Goal: Transaction & Acquisition: Book appointment/travel/reservation

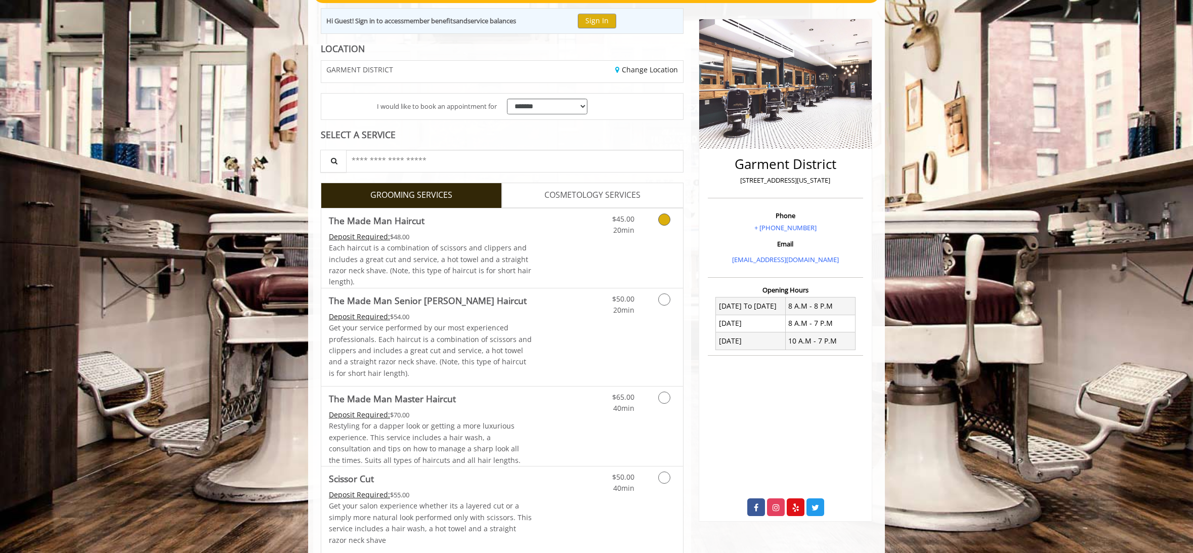
scroll to position [118, 0]
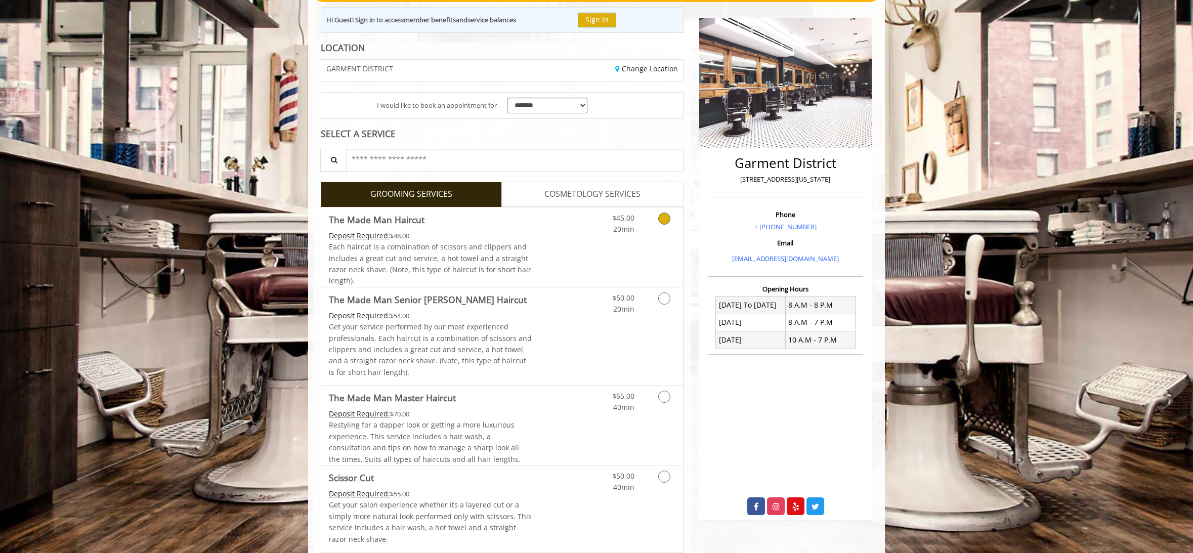
click at [664, 217] on icon "Grooming services" at bounding box center [664, 219] width 12 height 12
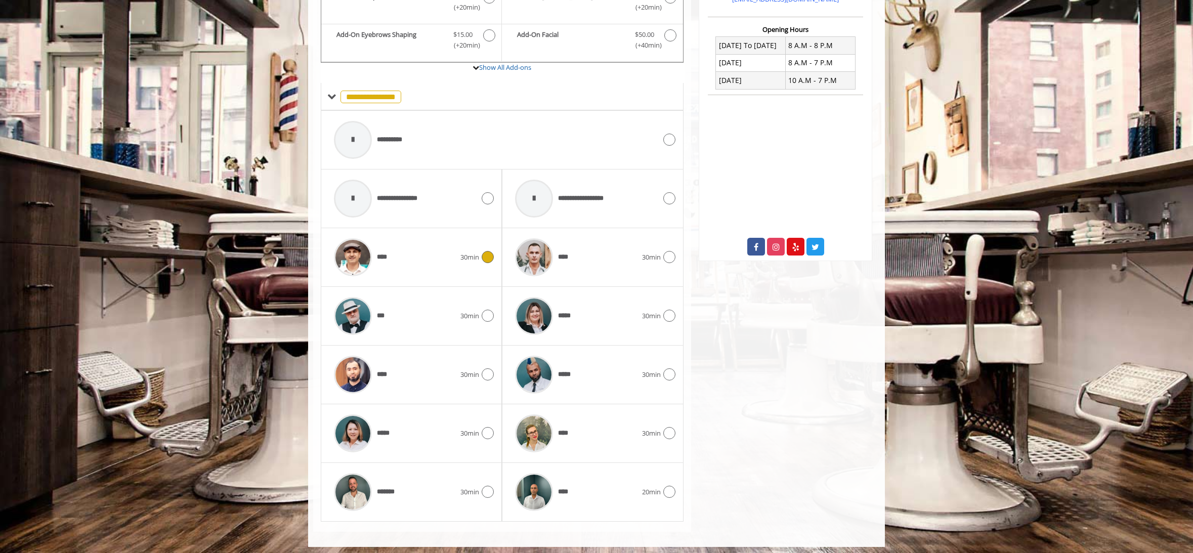
scroll to position [377, 0]
click at [359, 375] on img at bounding box center [353, 375] width 38 height 38
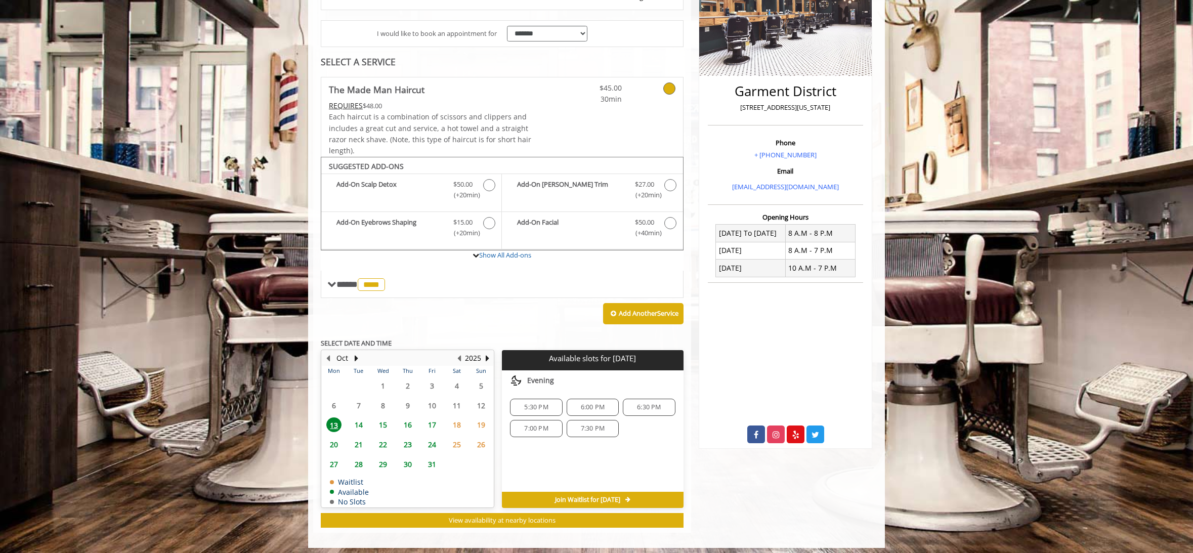
scroll to position [189, 0]
click at [360, 420] on span "14" at bounding box center [358, 425] width 15 height 15
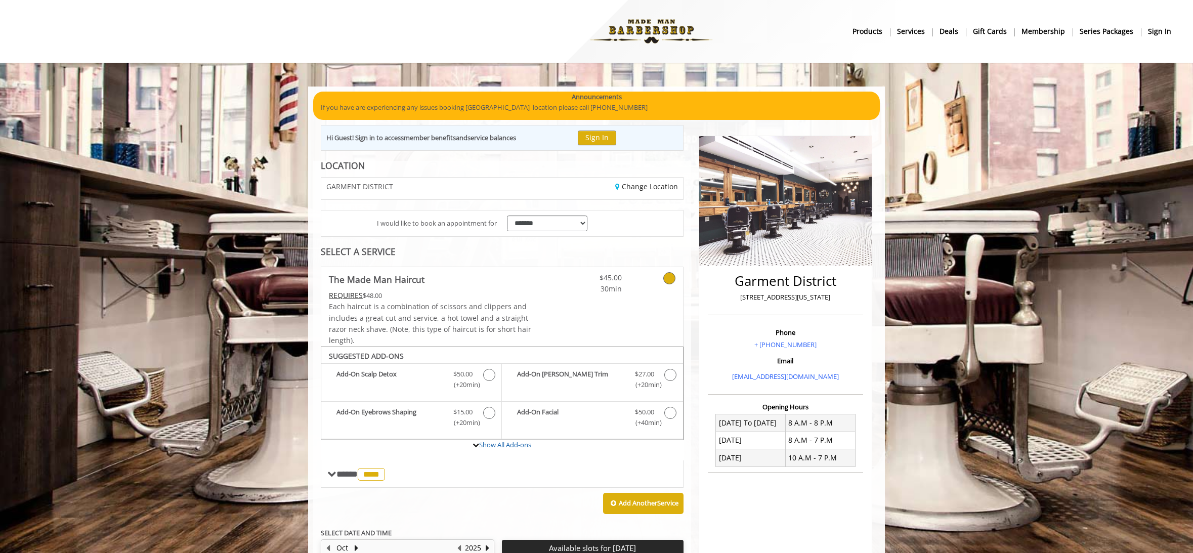
scroll to position [0, 0]
click at [649, 31] on img at bounding box center [651, 32] width 139 height 56
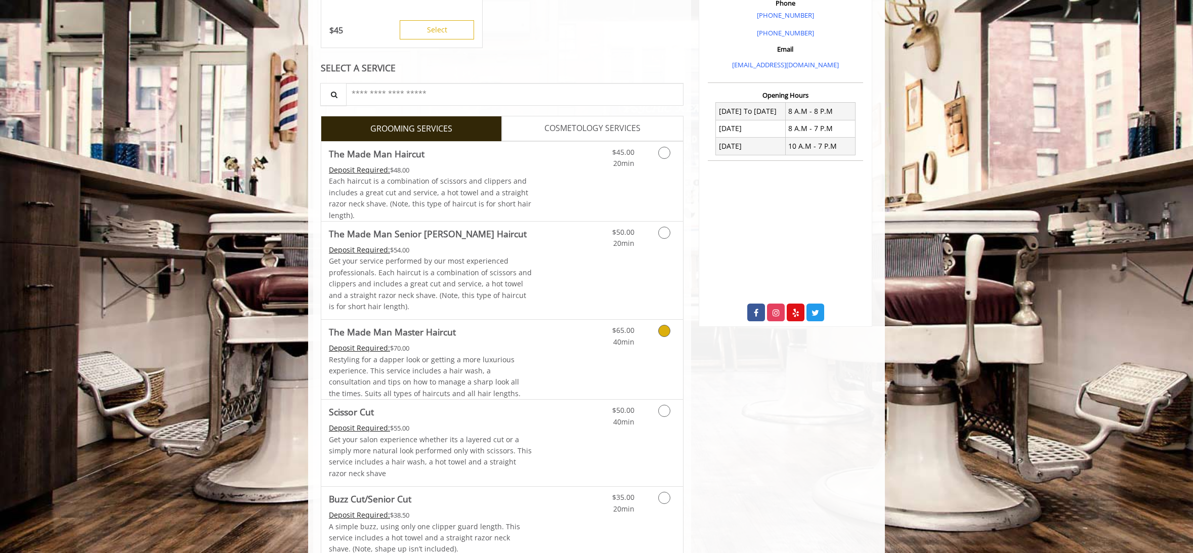
scroll to position [315, 0]
click at [639, 169] on div "$45.00 20min" at bounding box center [638, 180] width 91 height 79
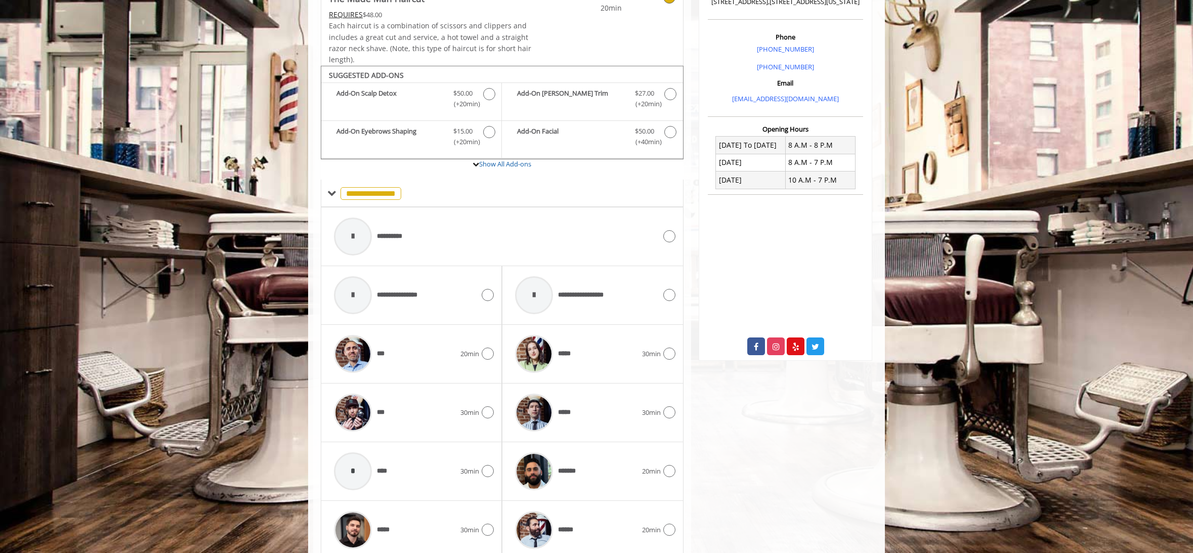
scroll to position [223, 0]
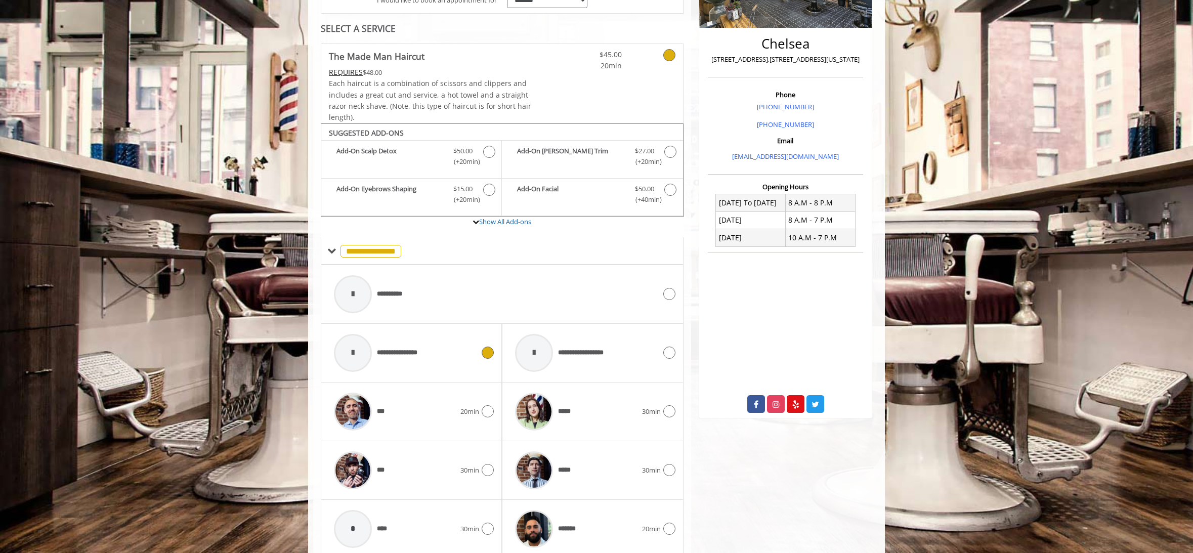
click at [362, 352] on div at bounding box center [353, 353] width 38 height 38
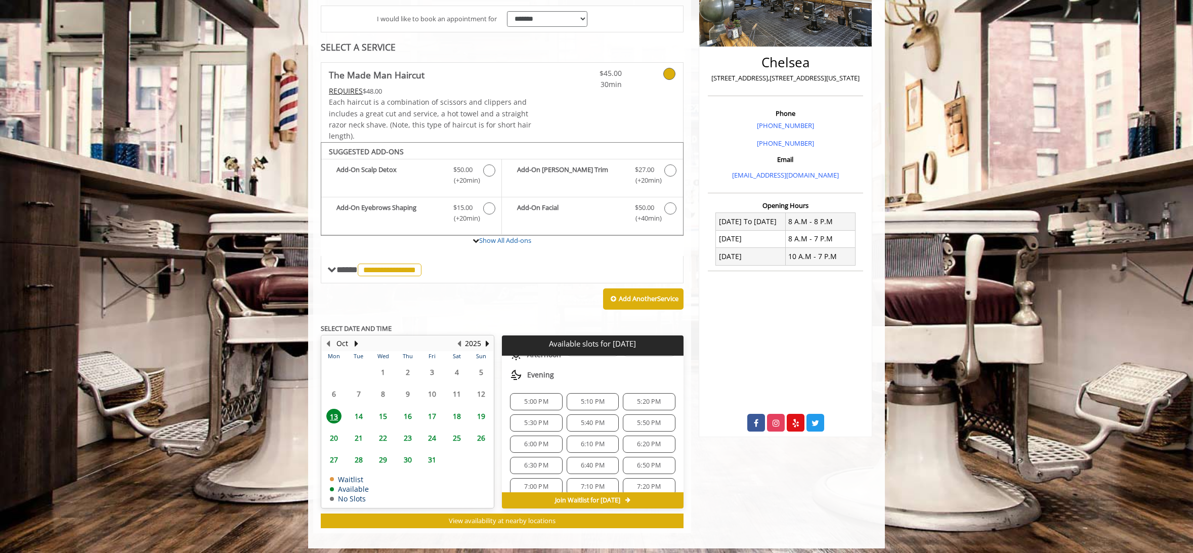
scroll to position [204, 0]
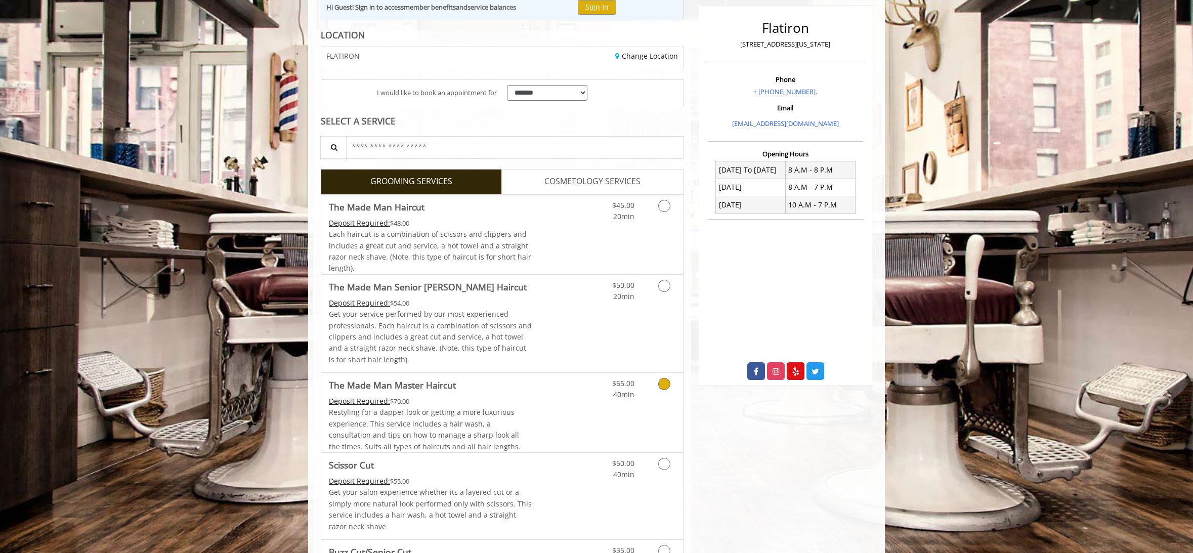
scroll to position [132, 0]
click at [516, 255] on span "Each haircut is a combination of scissors and clippers and includes a great cut…" at bounding box center [430, 250] width 202 height 44
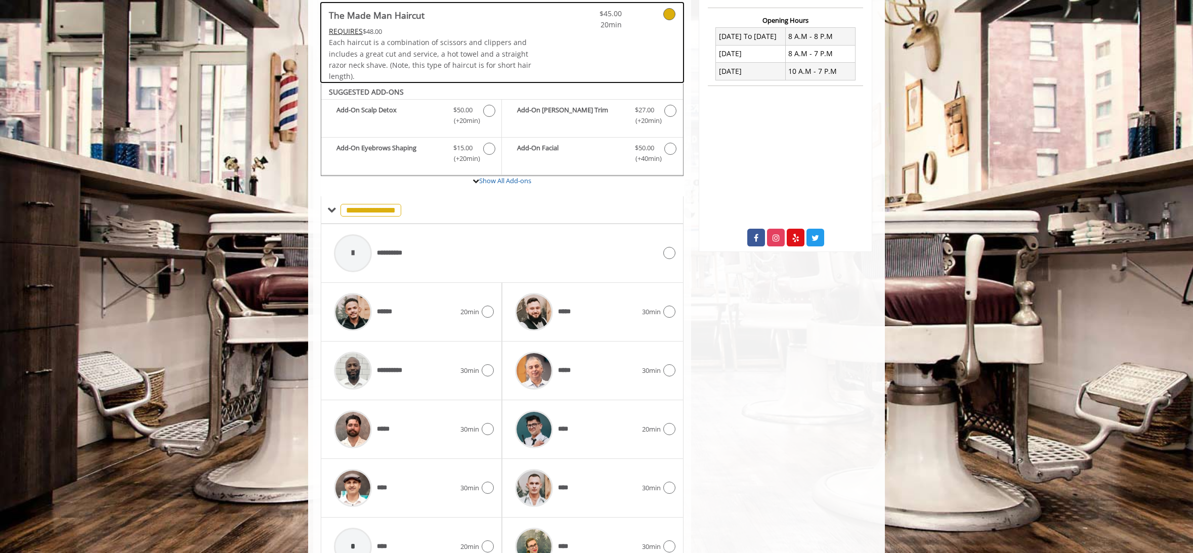
scroll to position [318, 0]
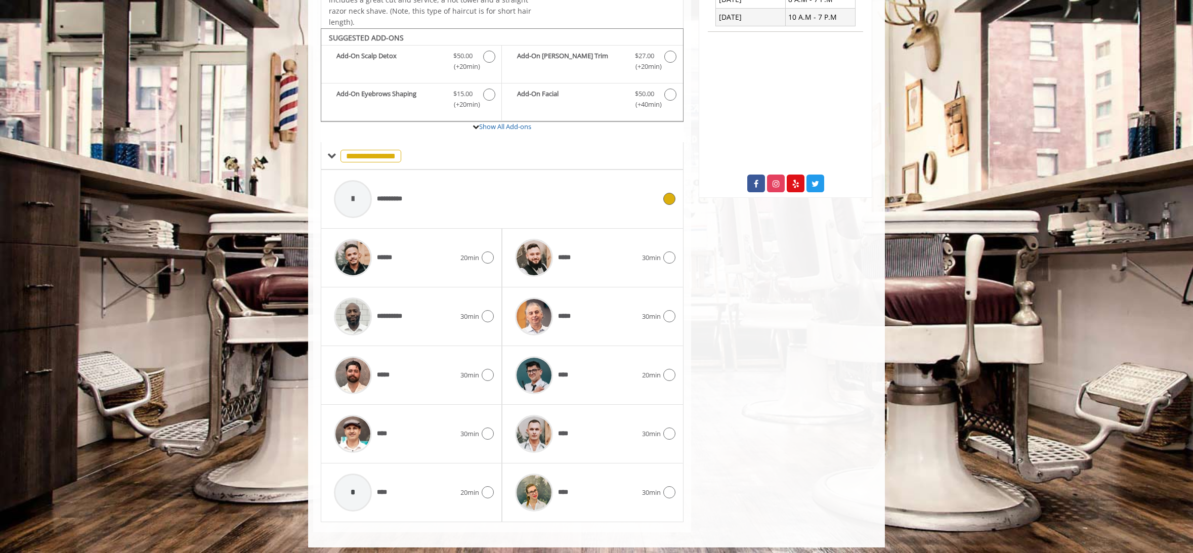
click at [376, 188] on div at bounding box center [353, 199] width 48 height 48
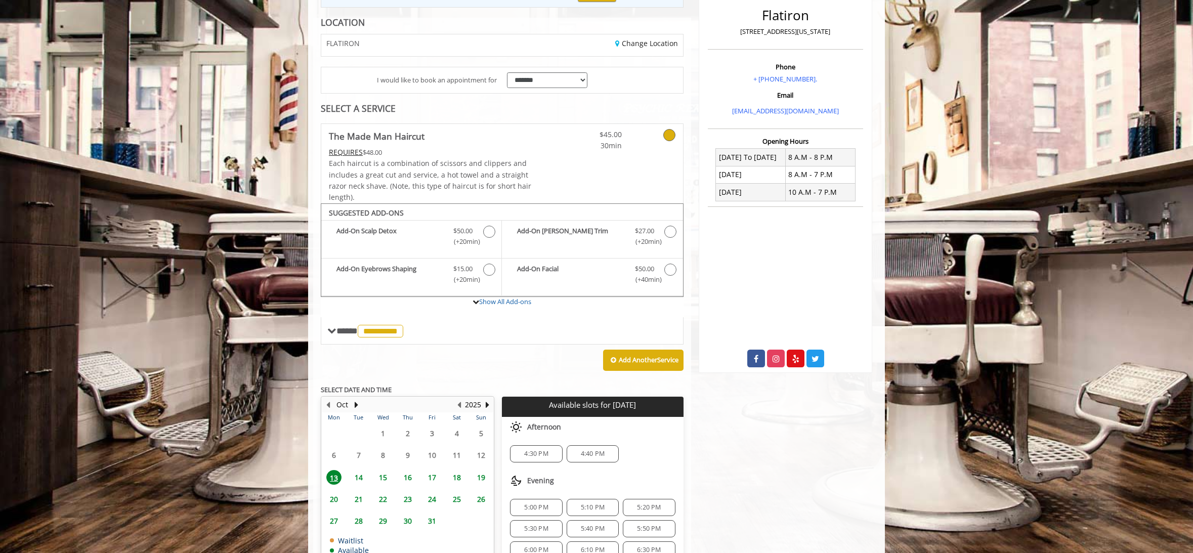
scroll to position [204, 0]
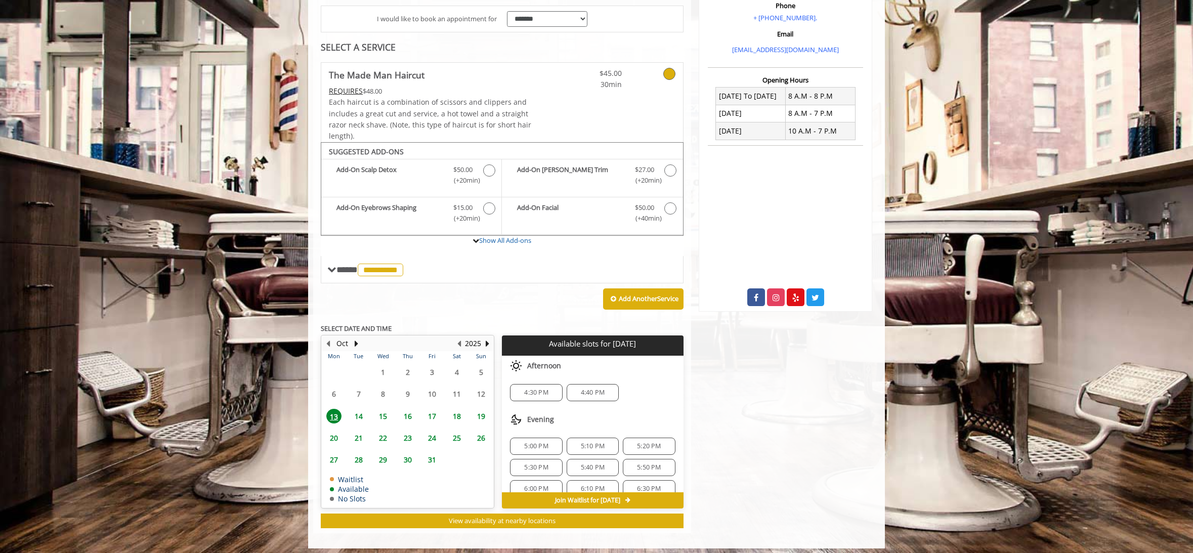
click at [359, 411] on span "14" at bounding box center [358, 416] width 15 height 15
click at [585, 446] on span "3:40 PM" at bounding box center [593, 449] width 24 height 8
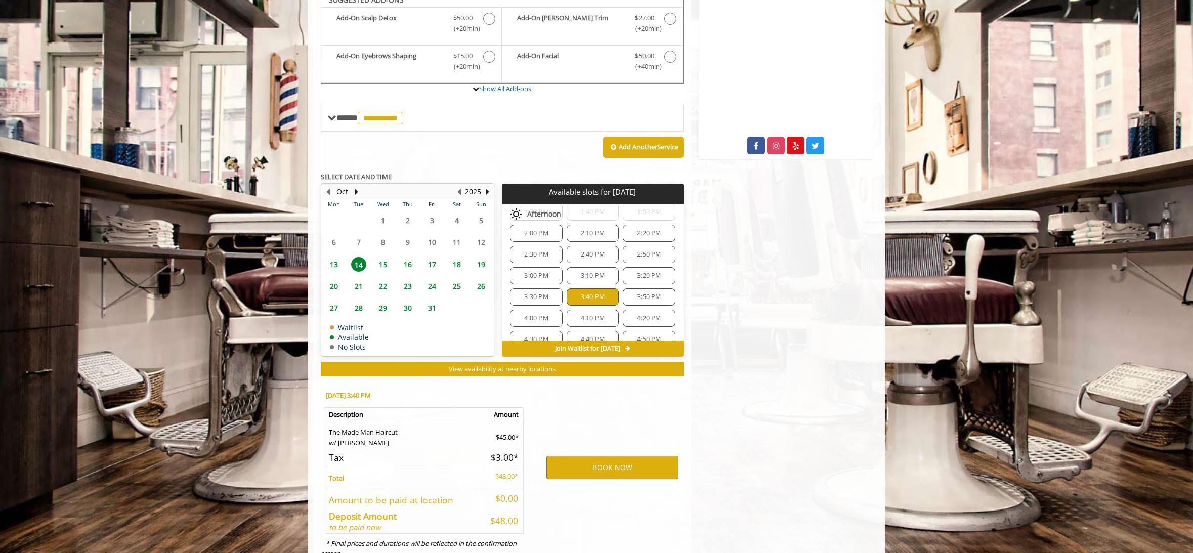
scroll to position [385, 0]
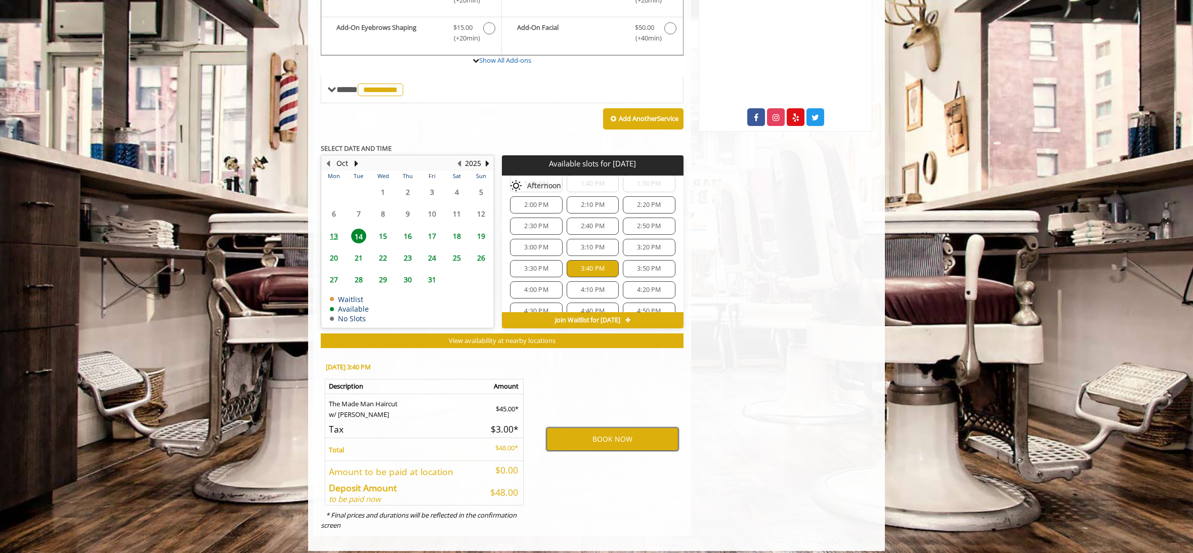
click at [606, 433] on button "BOOK NOW" at bounding box center [612, 439] width 132 height 23
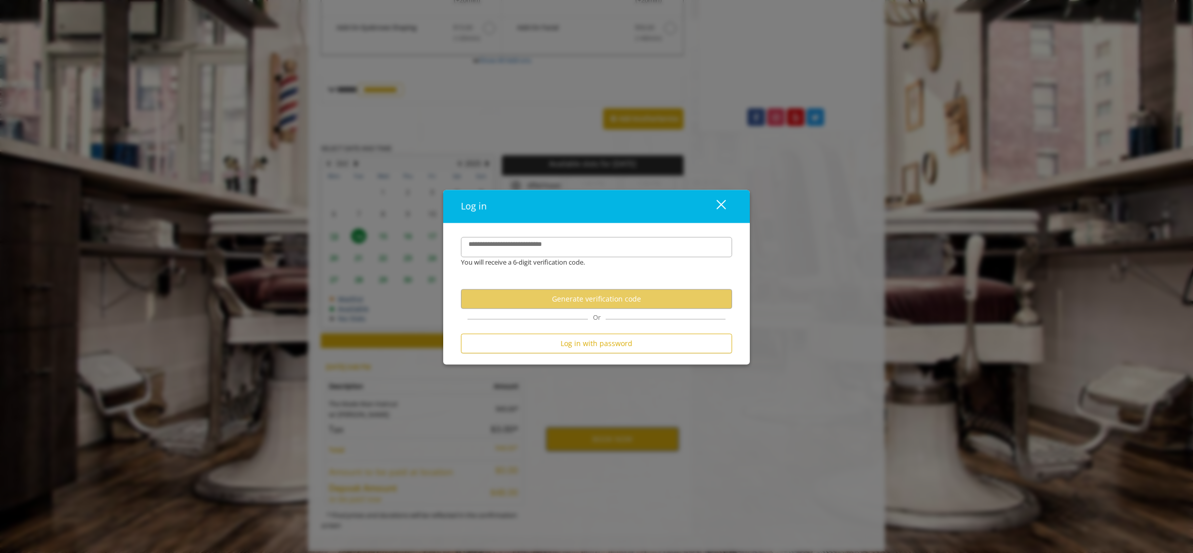
scroll to position [383, 0]
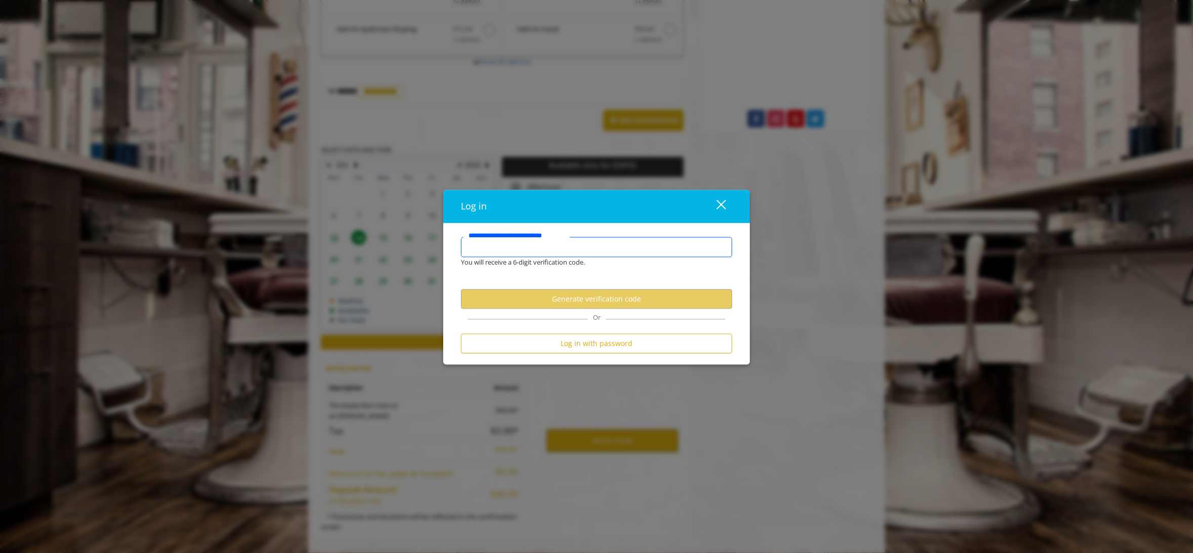
type input "*"
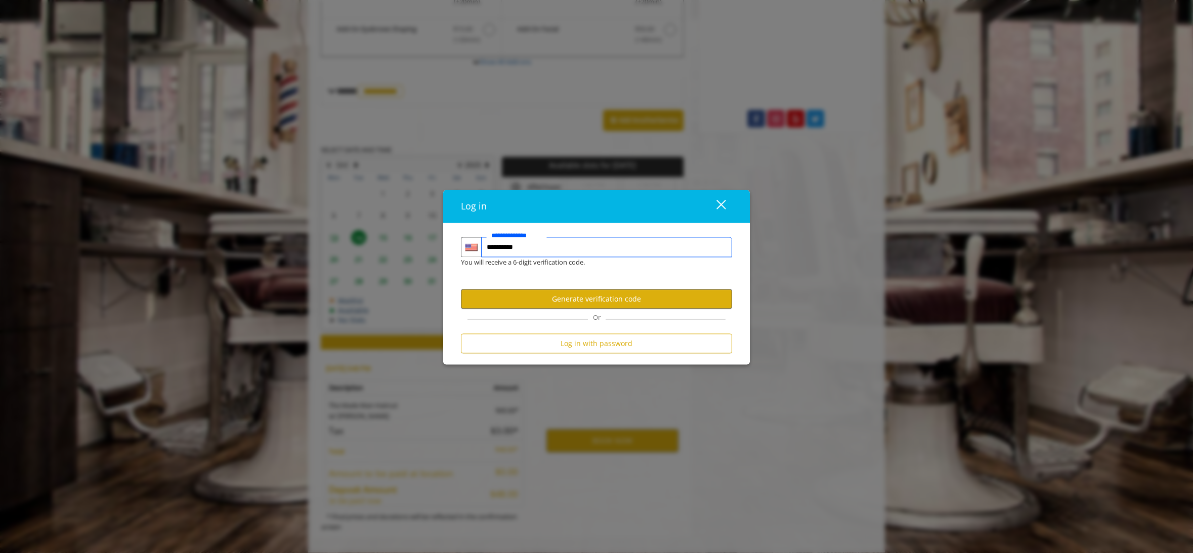
type input "**********"
click at [580, 308] on button "Generate verification code" at bounding box center [596, 299] width 271 height 20
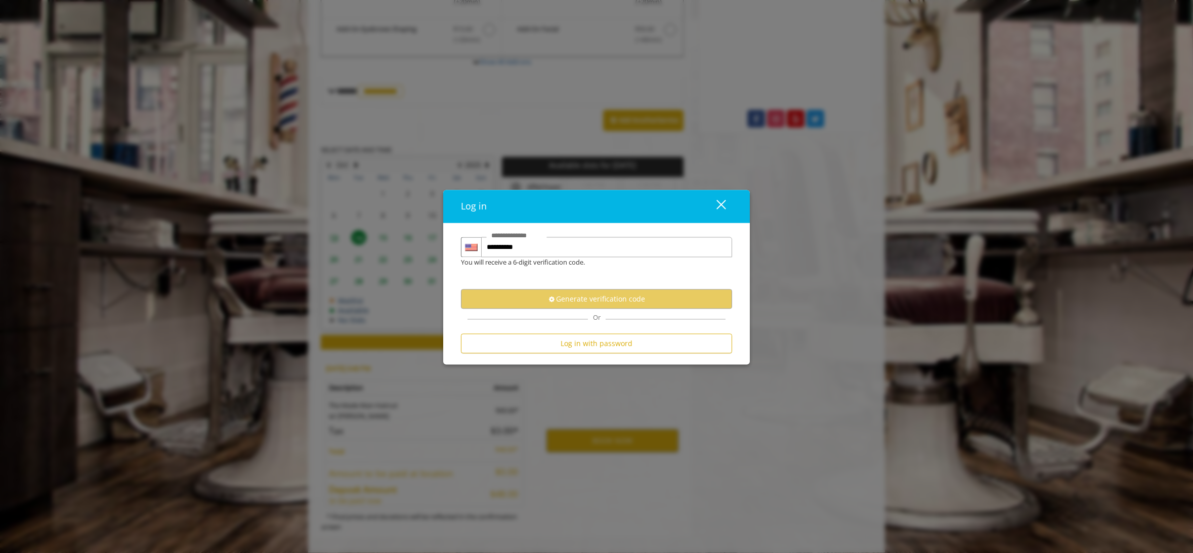
scroll to position [0, 0]
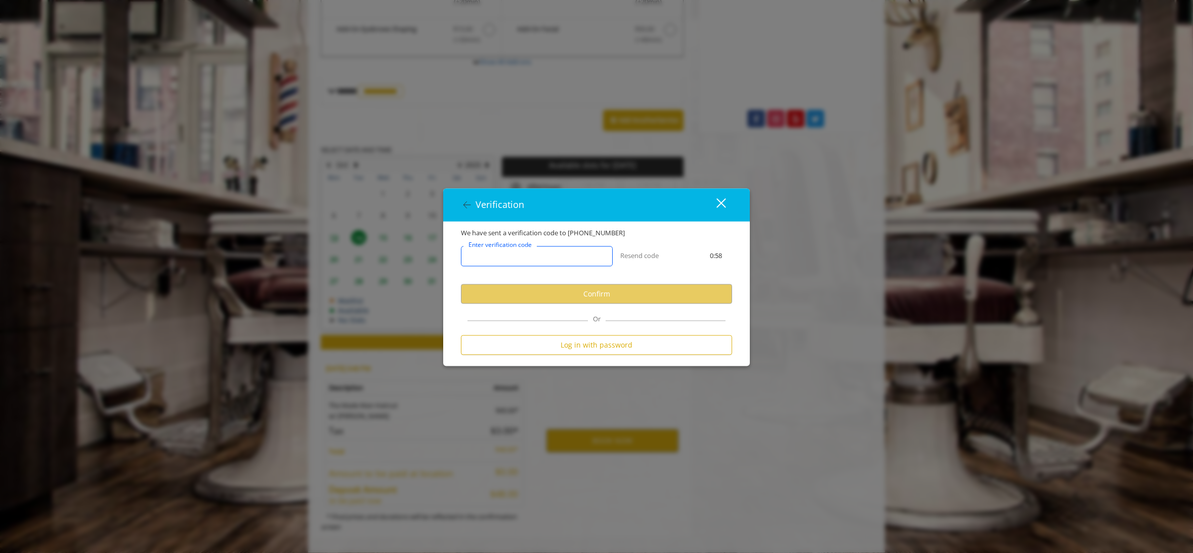
click at [562, 255] on input "Enter verification code" at bounding box center [537, 256] width 152 height 20
type input "******"
click at [576, 293] on button "Confirm" at bounding box center [596, 294] width 271 height 20
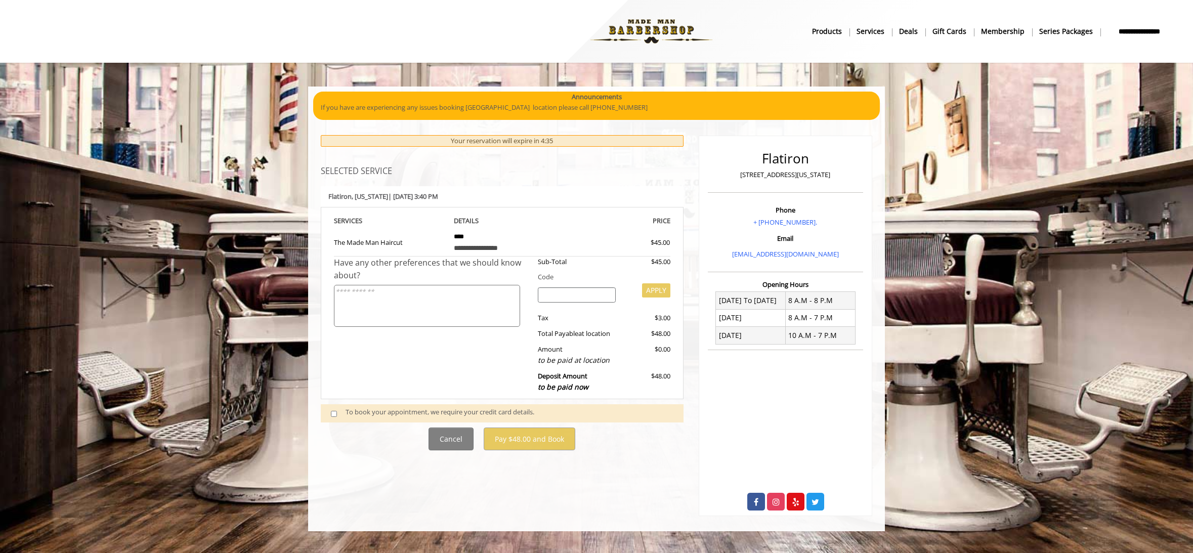
click at [574, 294] on input "search" at bounding box center [577, 294] width 78 height 15
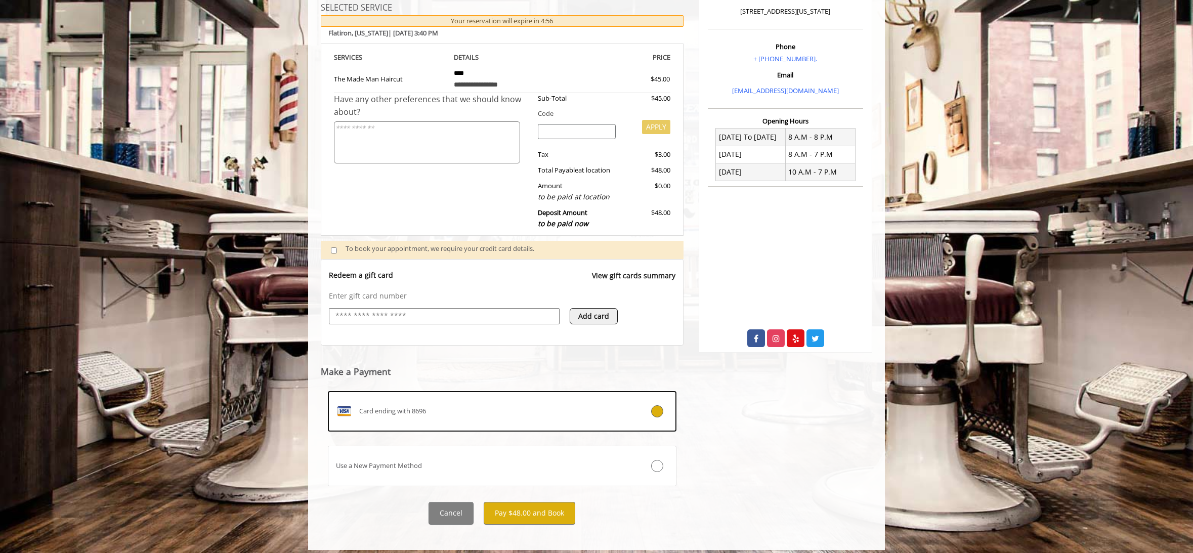
scroll to position [163, 0]
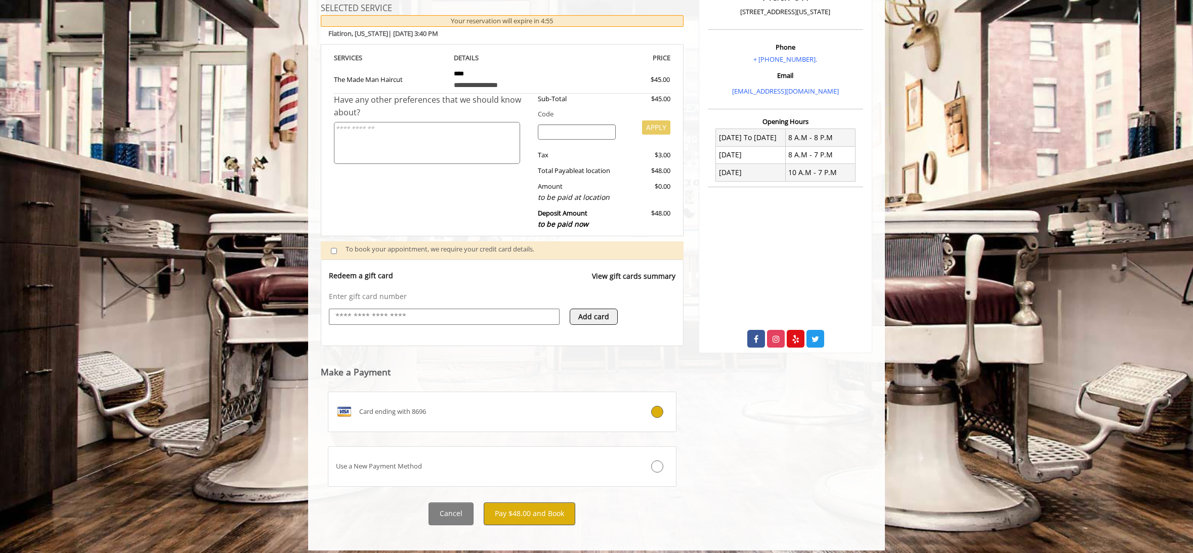
click at [549, 509] on button "Pay $48.00 and Book" at bounding box center [530, 513] width 92 height 23
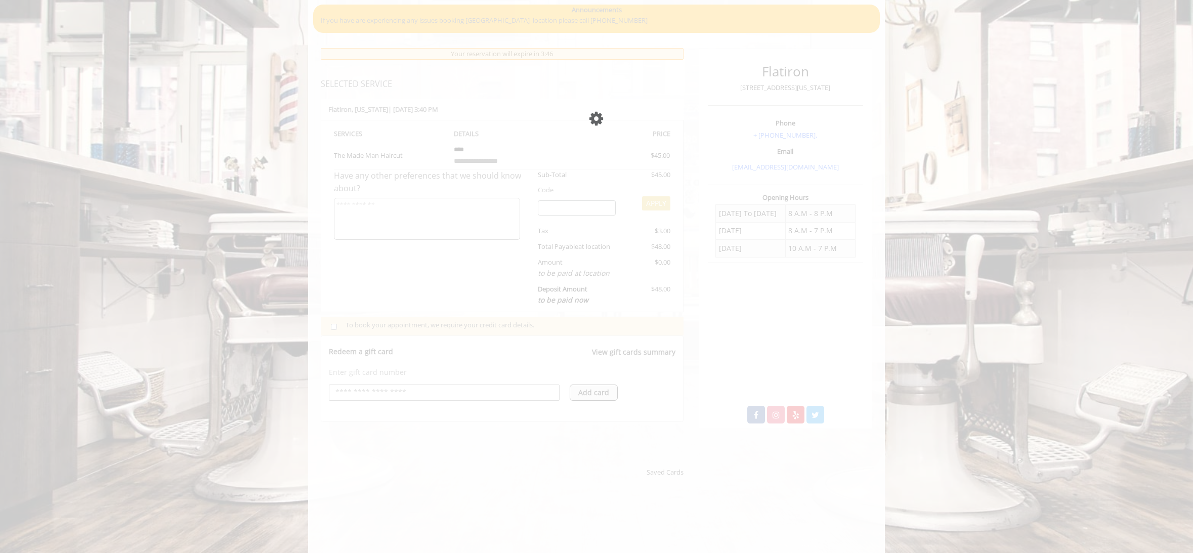
scroll to position [87, 0]
